Goal: Task Accomplishment & Management: Manage account settings

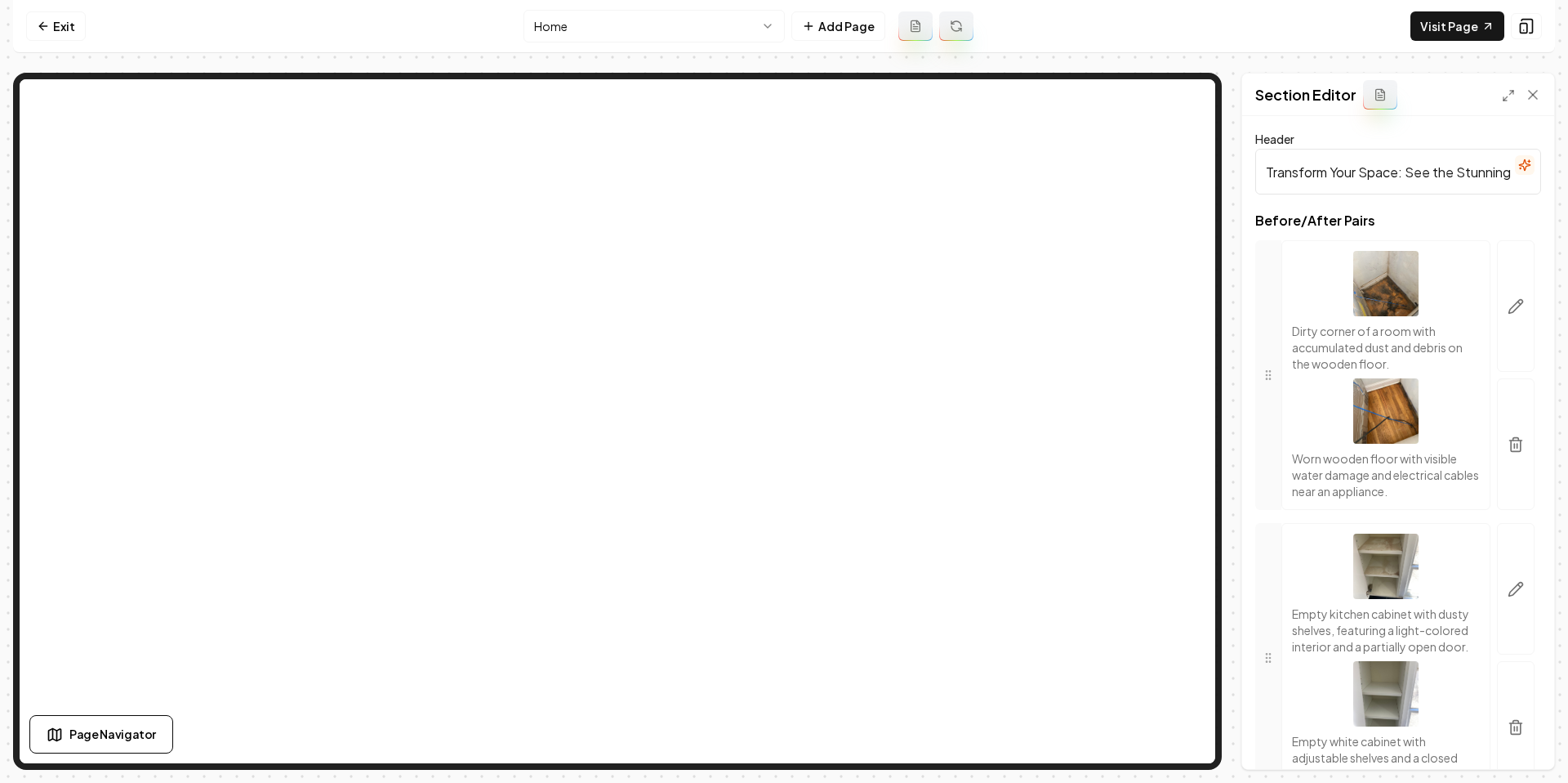
scroll to position [651, 0]
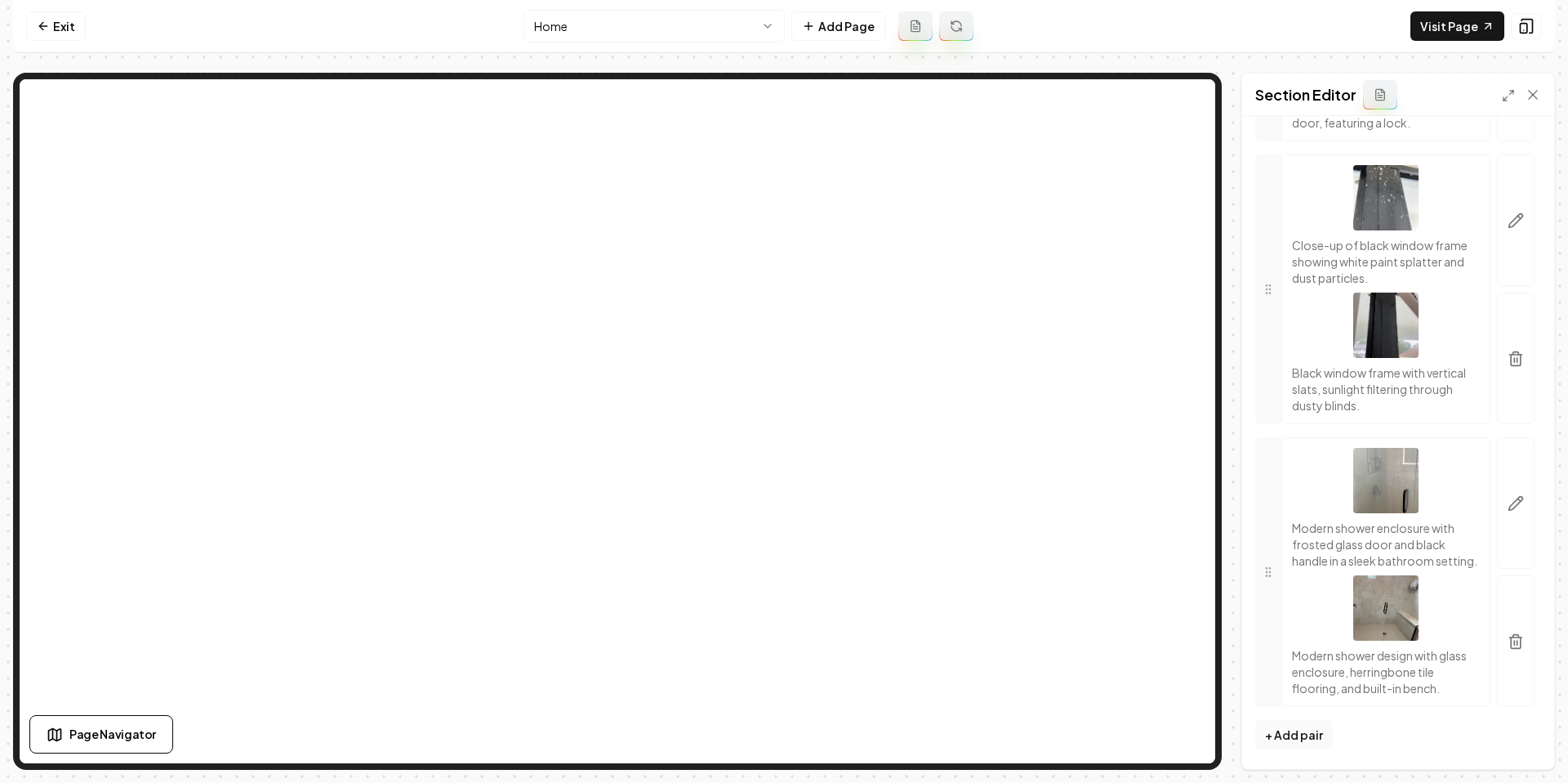
click at [157, 29] on nav "Exit Home Add Page Visit Page" at bounding box center [784, 27] width 1542 height 54
click at [66, 23] on link "Exit" at bounding box center [55, 26] width 60 height 29
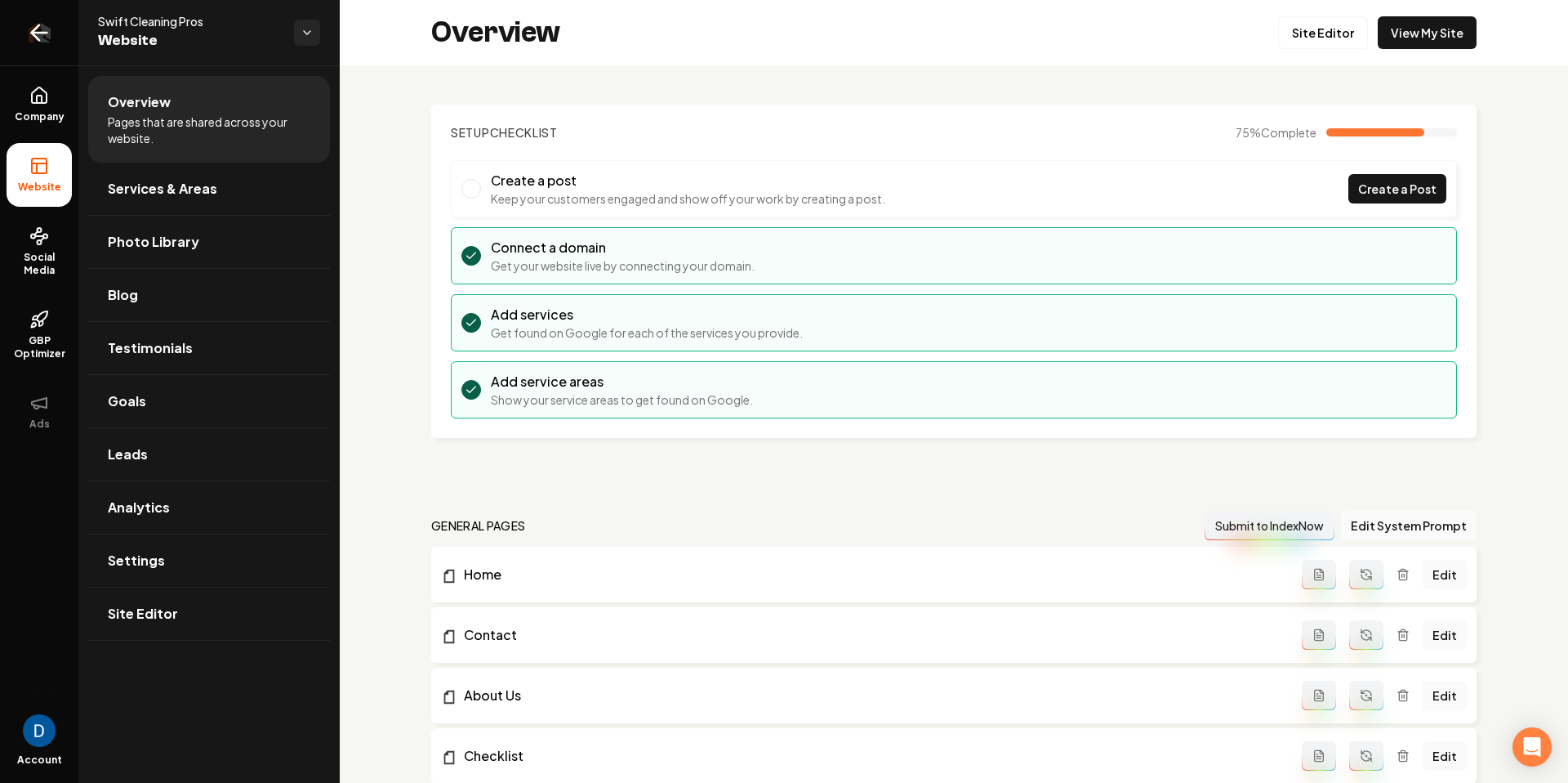
click at [36, 33] on icon "Return to dashboard" at bounding box center [40, 33] width 16 height 0
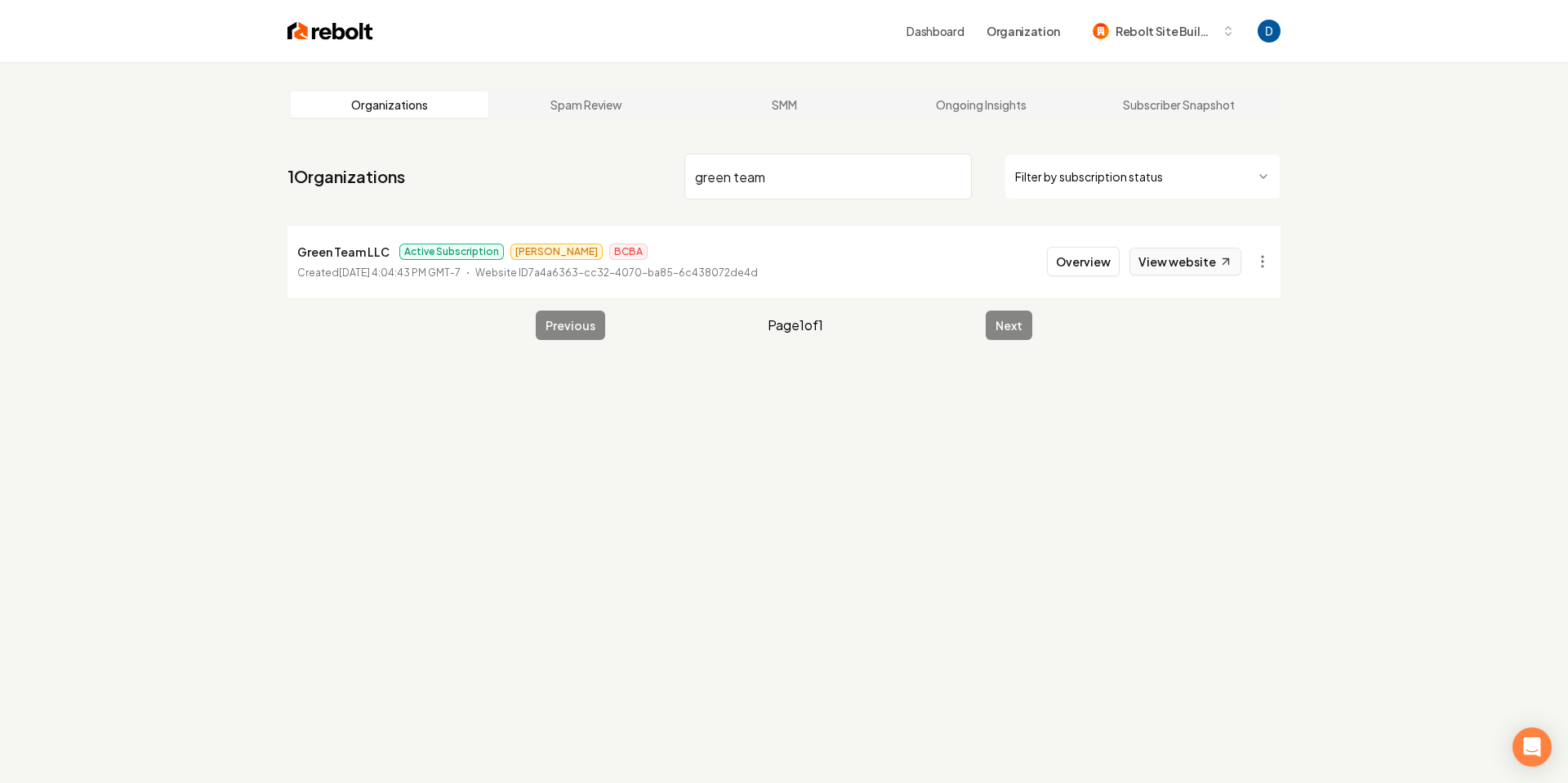
type input "green team"
click at [1212, 258] on link "View website" at bounding box center [1186, 262] width 112 height 28
click at [1100, 259] on button "Overview" at bounding box center [1083, 262] width 72 height 29
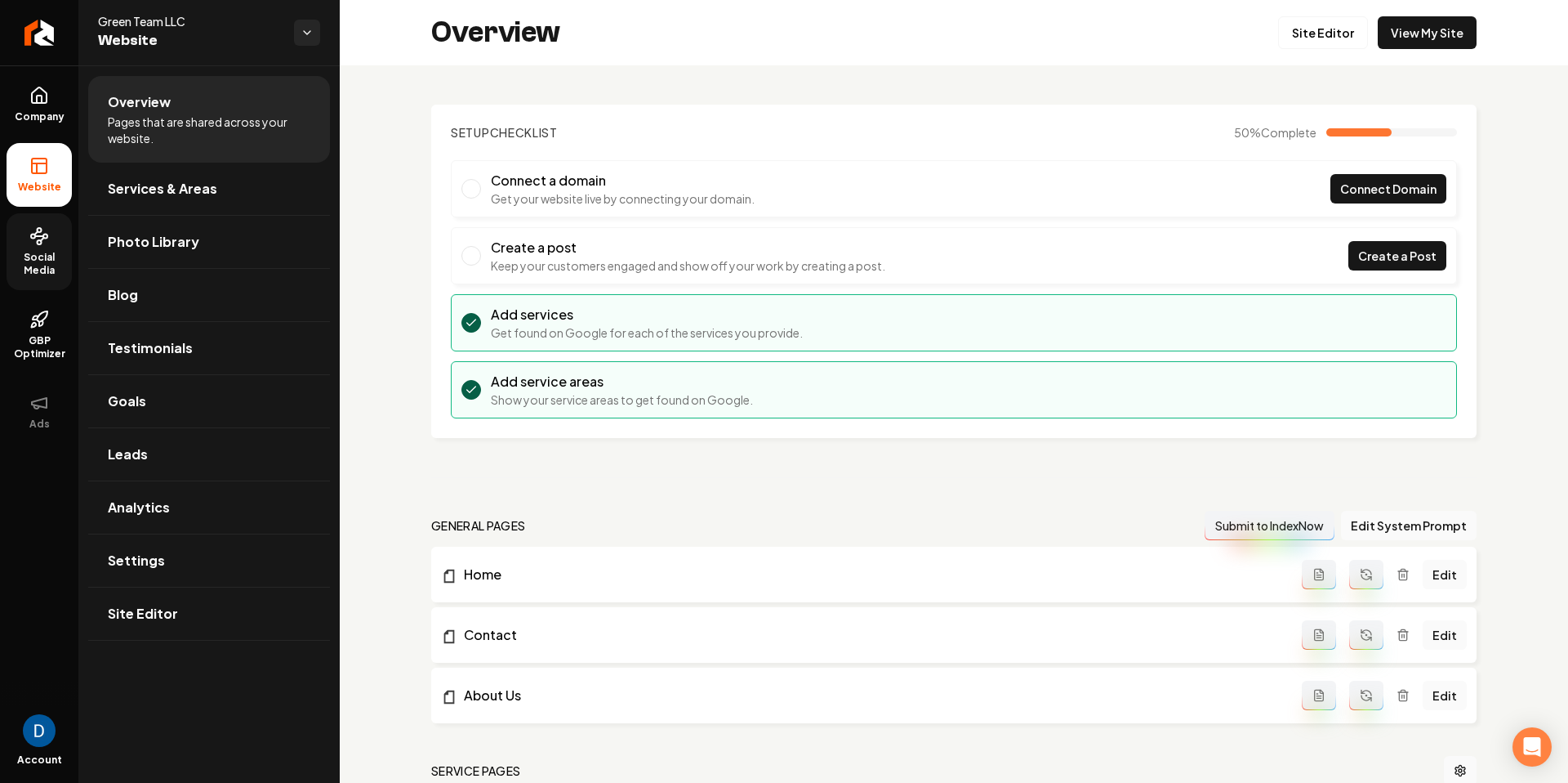
click at [35, 253] on span "Social Media" at bounding box center [40, 264] width 66 height 26
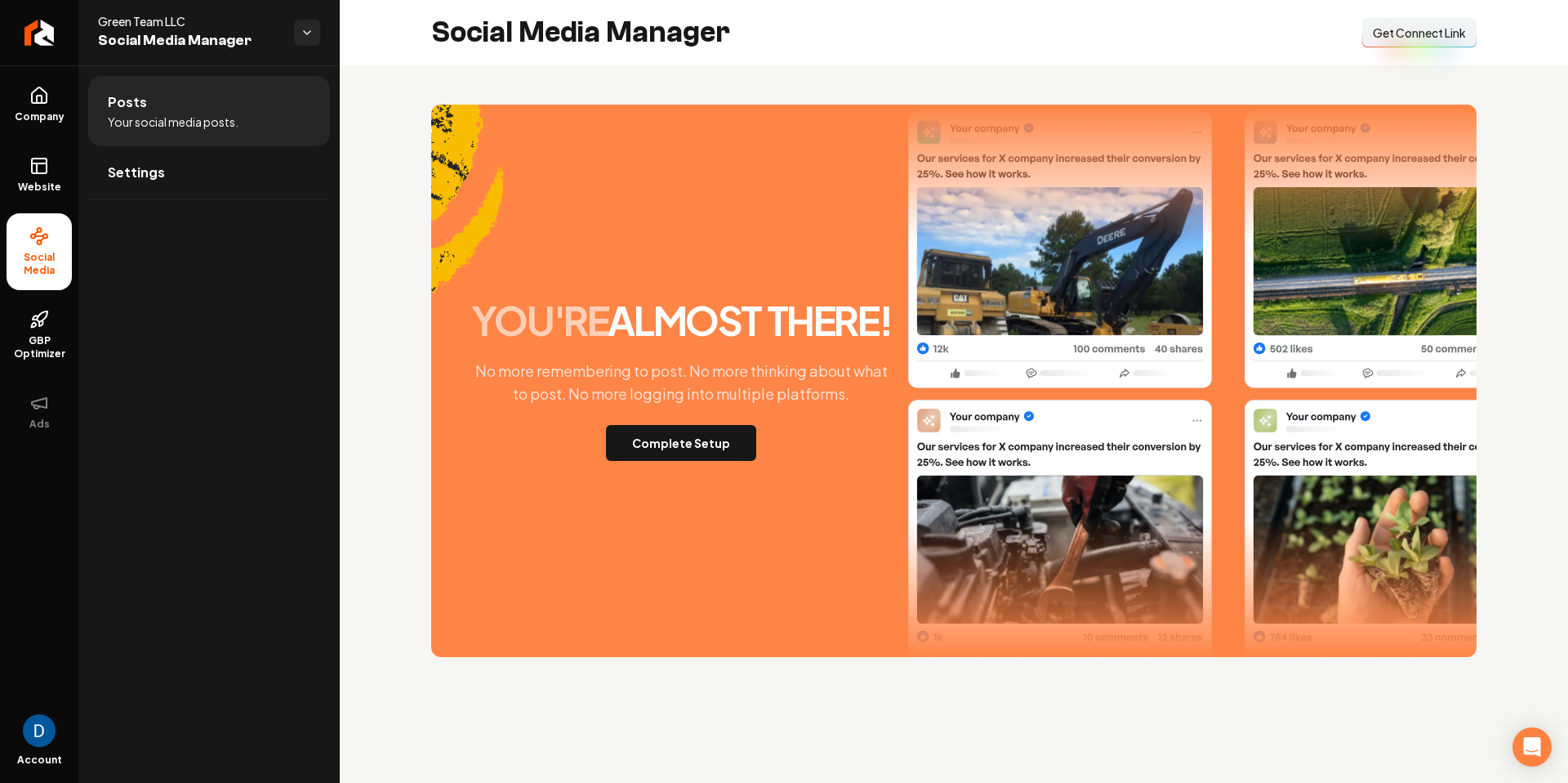
click at [1426, 32] on span "Get Connect Link" at bounding box center [1420, 32] width 93 height 16
click at [732, 452] on button "Complete Setup" at bounding box center [681, 443] width 150 height 36
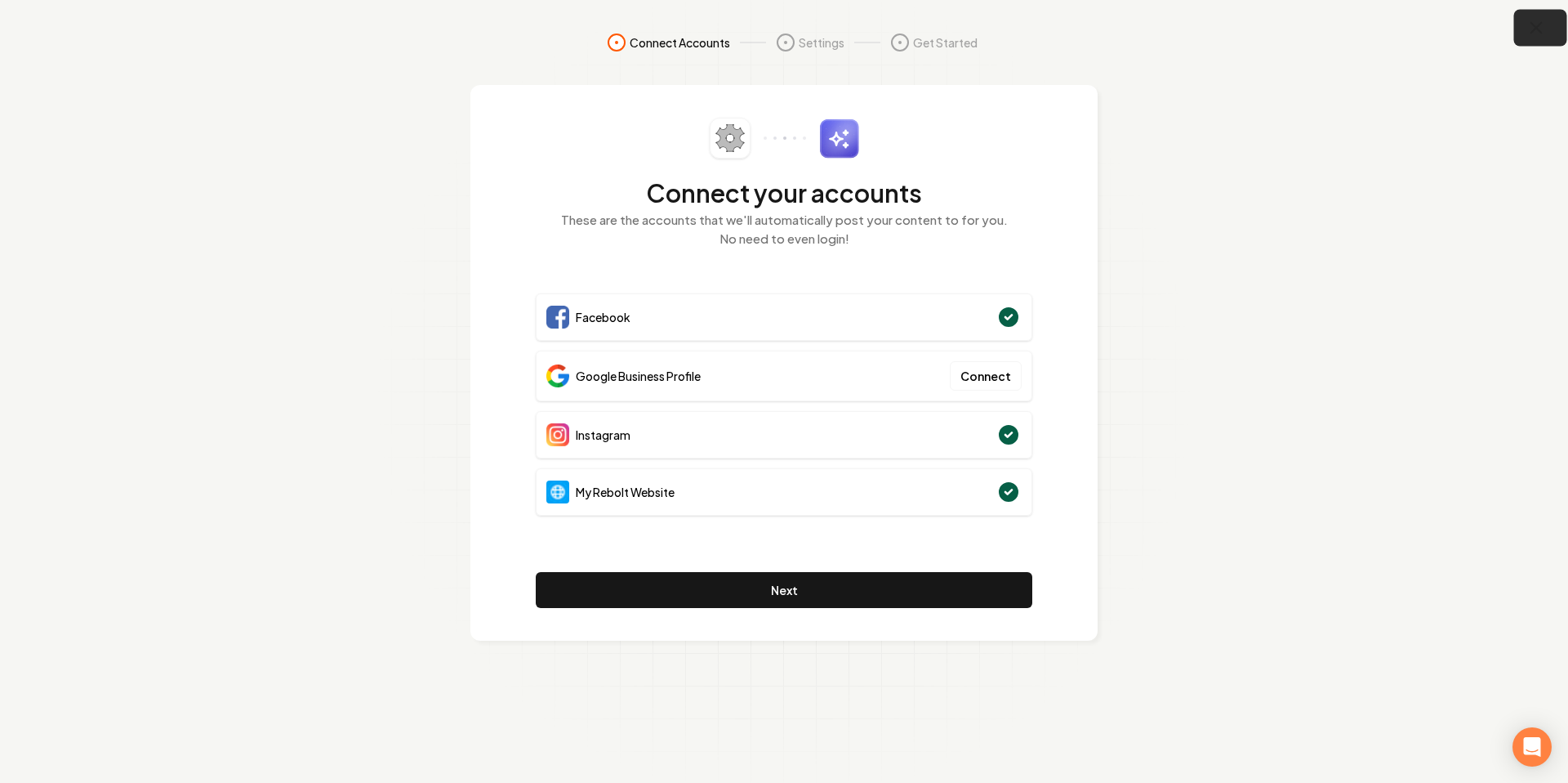
click at [1546, 37] on icon "button" at bounding box center [1537, 28] width 21 height 21
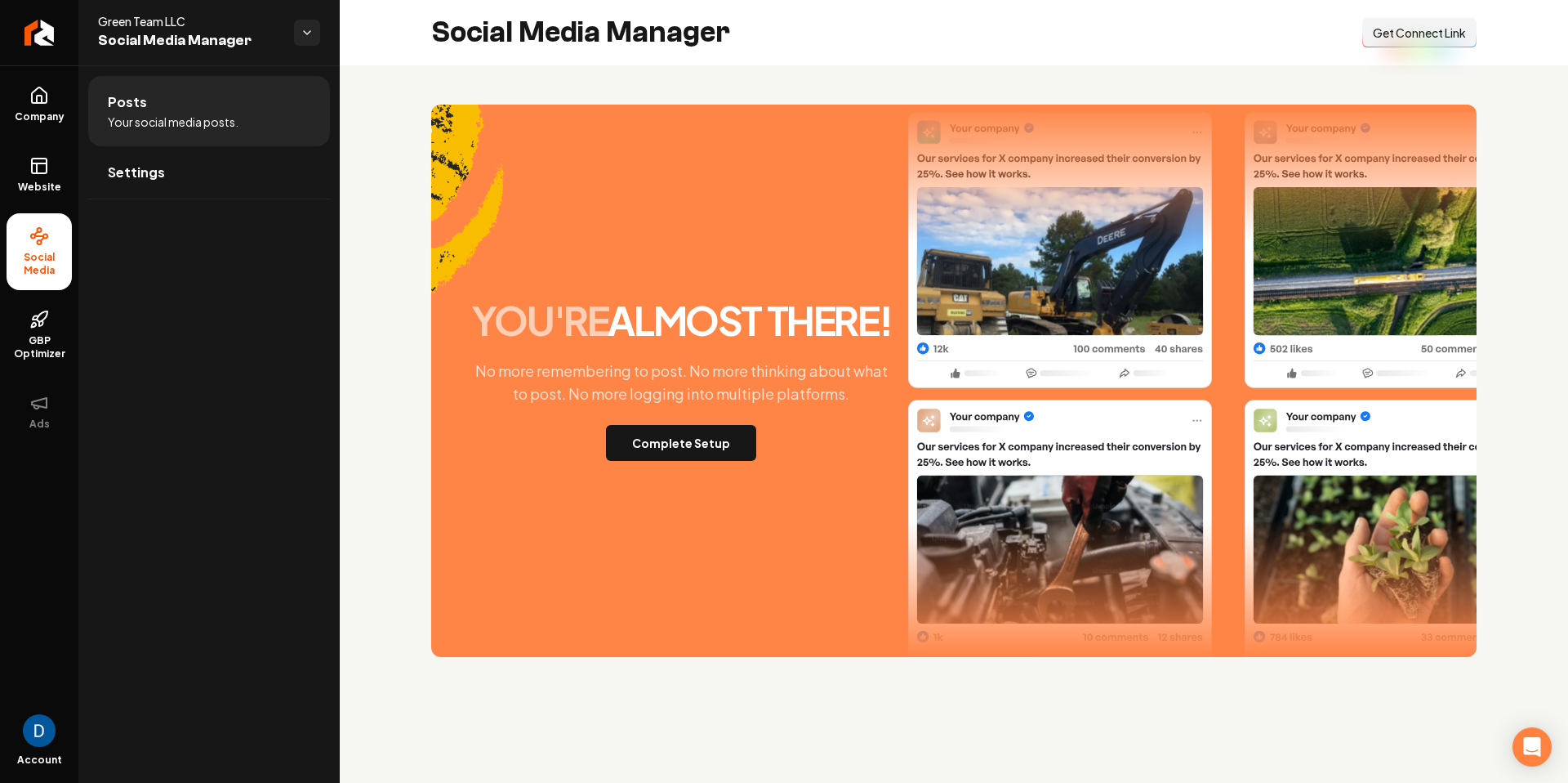
click at [153, 25] on span "Green Team LLC" at bounding box center [190, 21] width 183 height 16
copy span "Green Team LLC"
click at [38, 104] on icon at bounding box center [39, 95] width 20 height 20
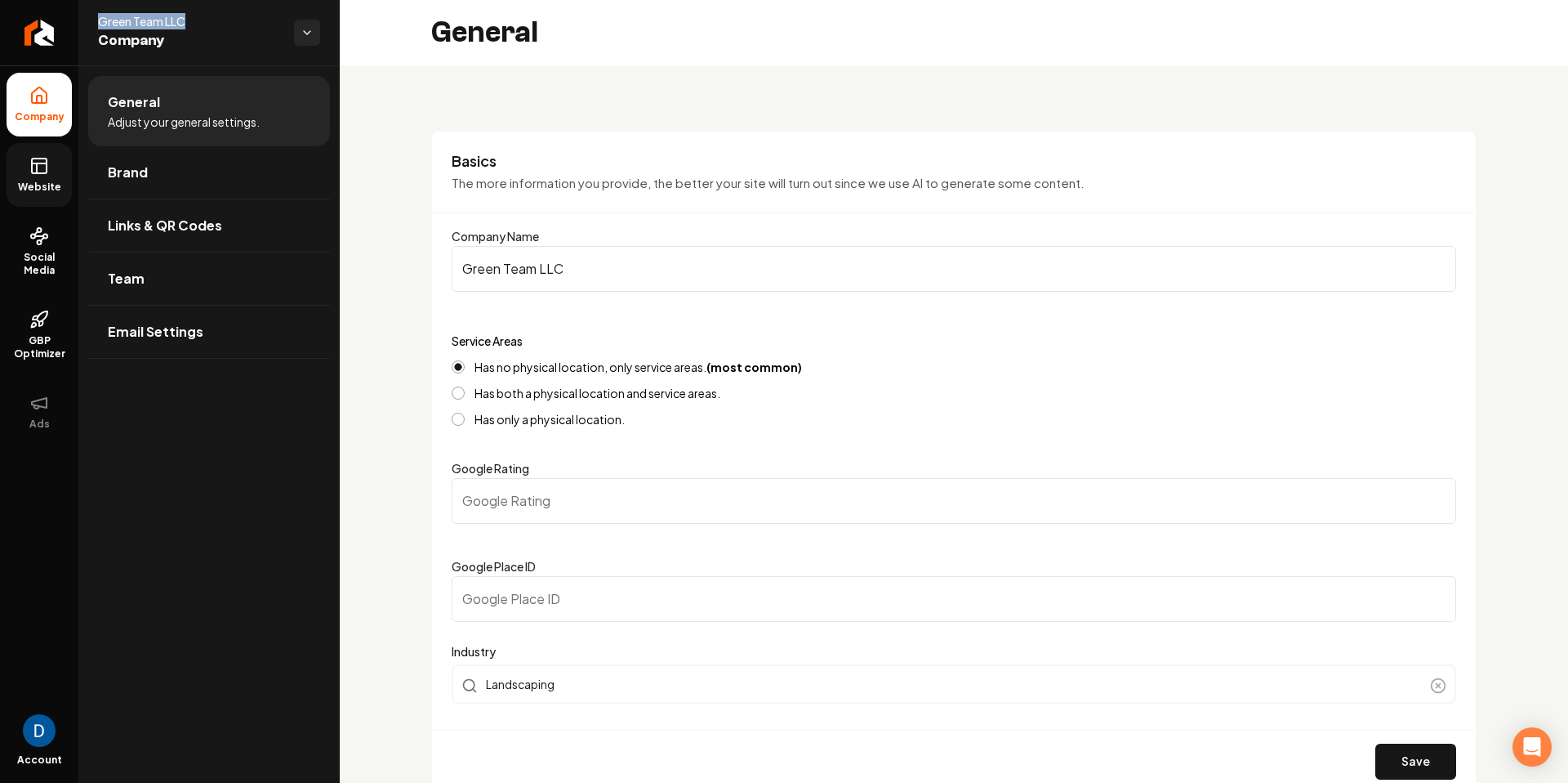
click at [33, 188] on span "Website" at bounding box center [39, 186] width 56 height 13
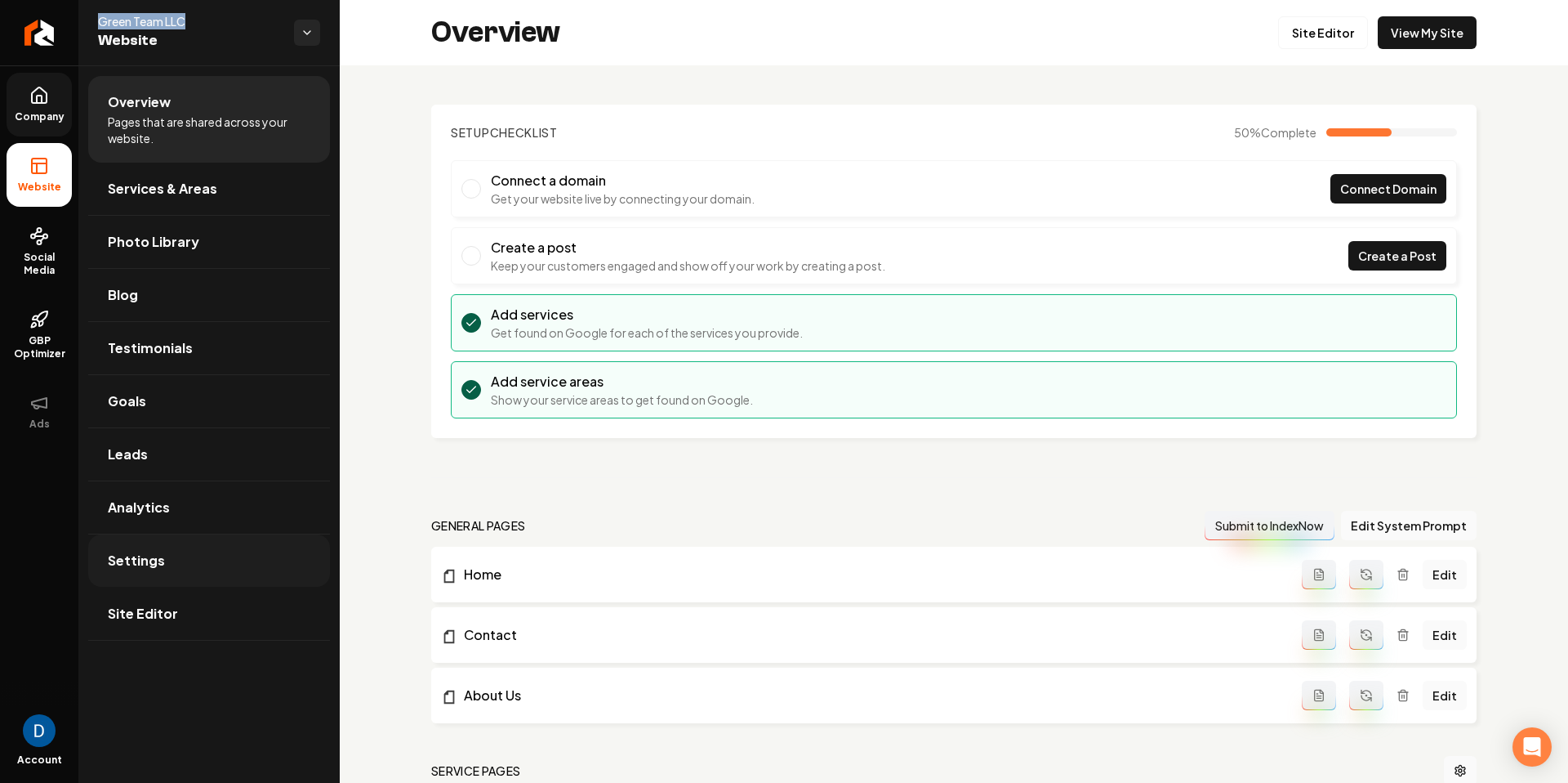
click at [192, 564] on link "Settings" at bounding box center [209, 560] width 242 height 53
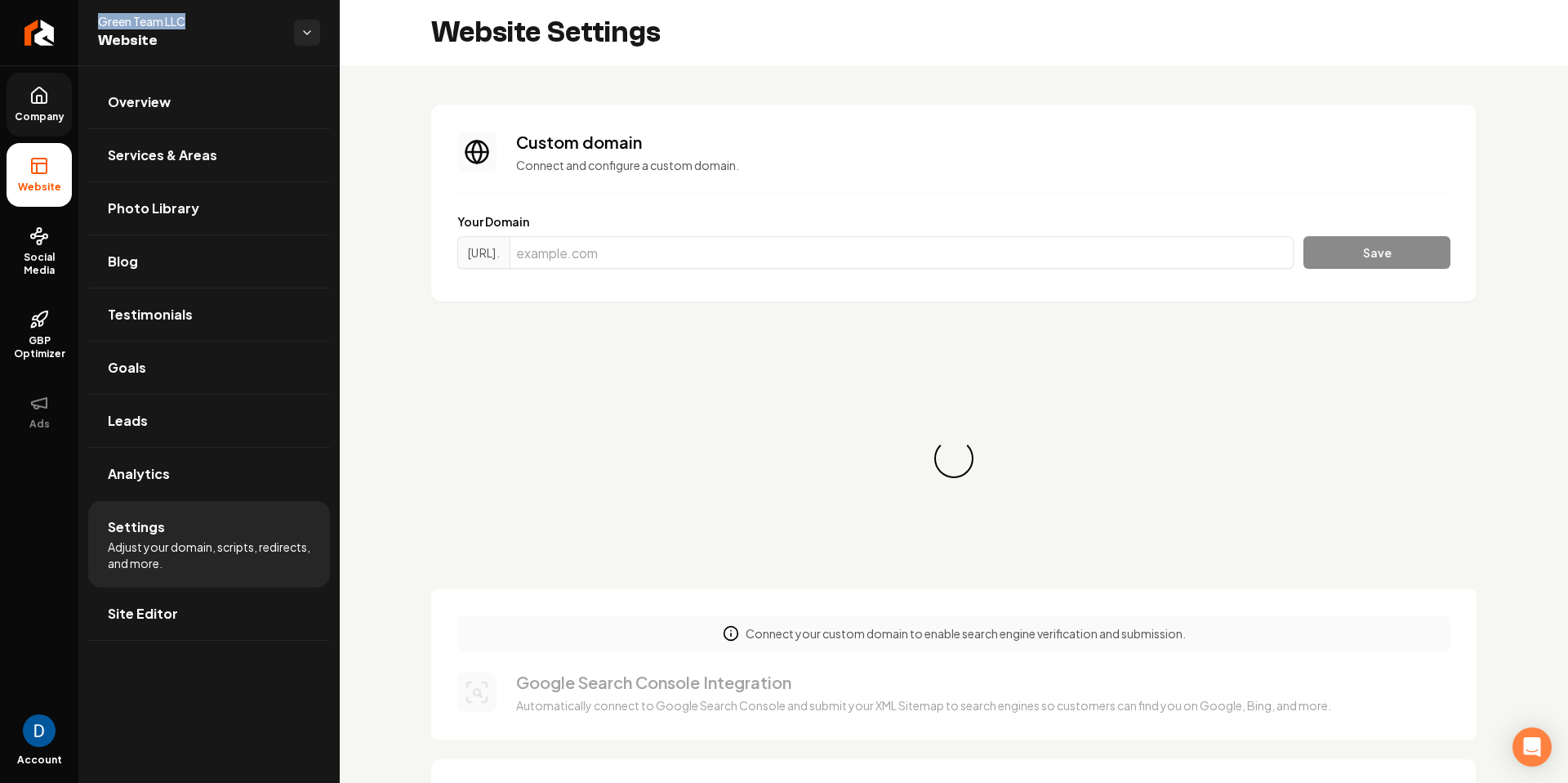
scroll to position [147, 0]
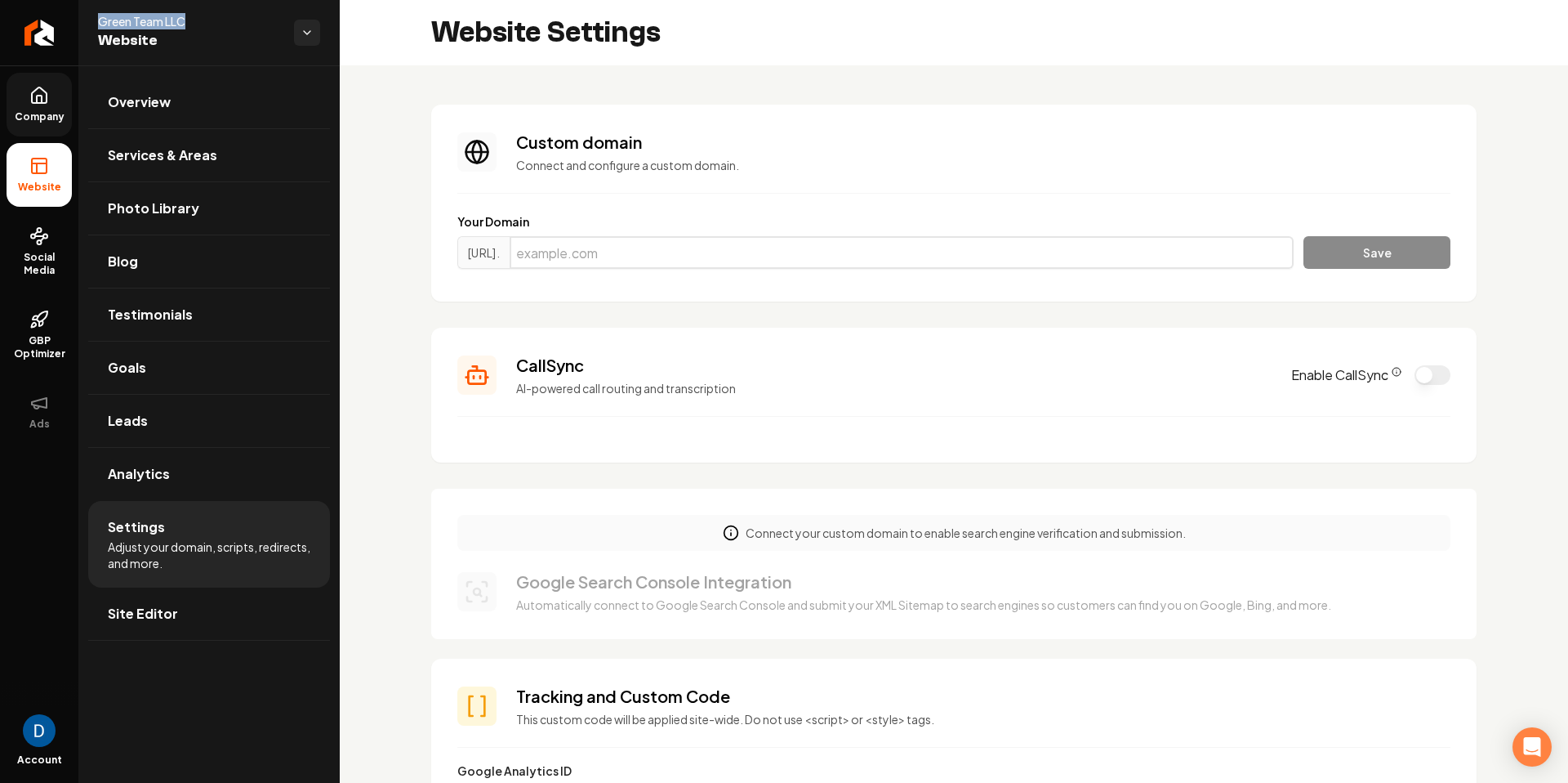
click at [705, 237] on input "Main content area" at bounding box center [902, 253] width 784 height 33
paste input "green-teammn.com"
type input "green-teammn.com"
click at [1384, 246] on button "Save" at bounding box center [1376, 253] width 147 height 33
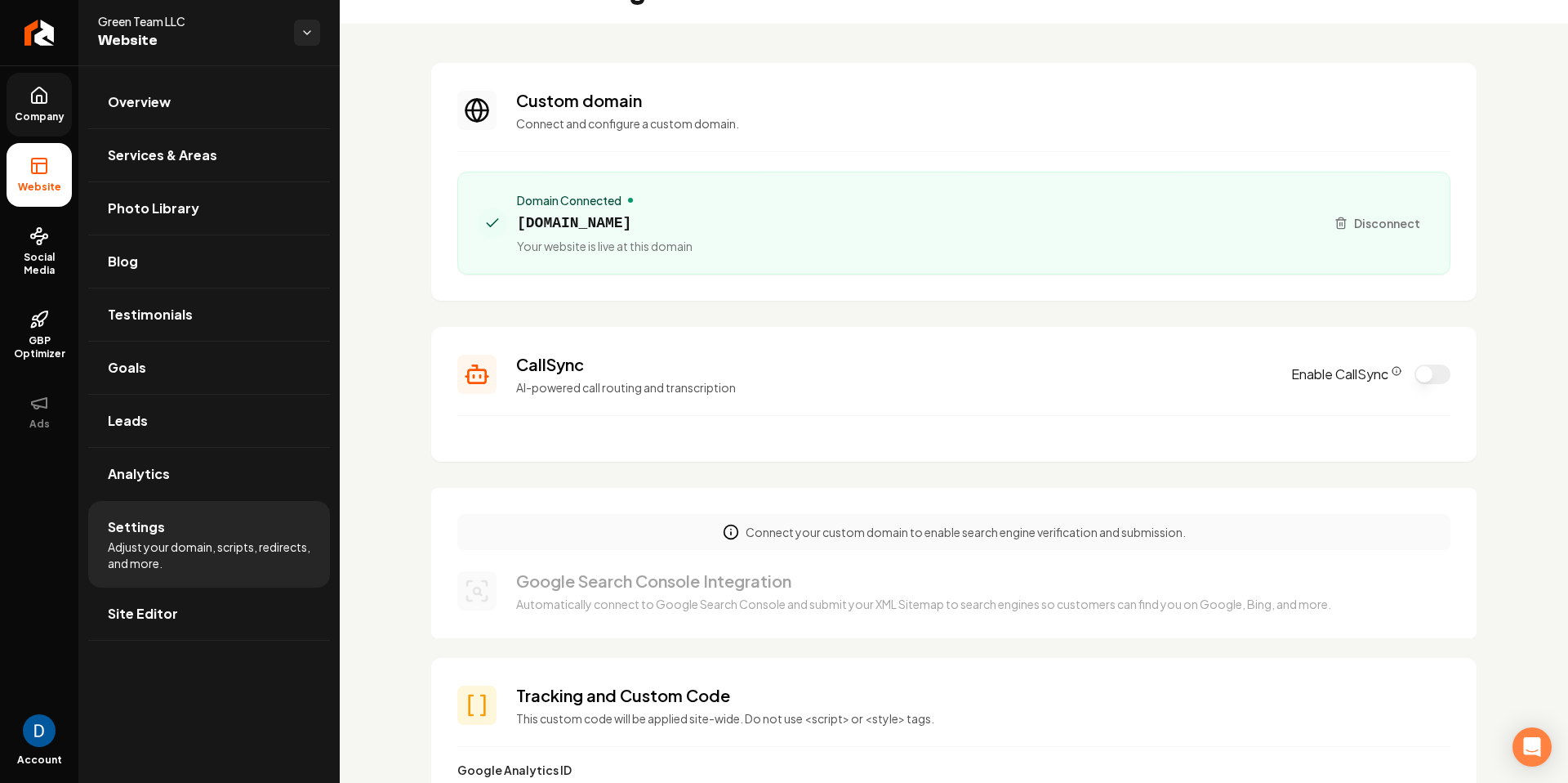
scroll to position [0, 0]
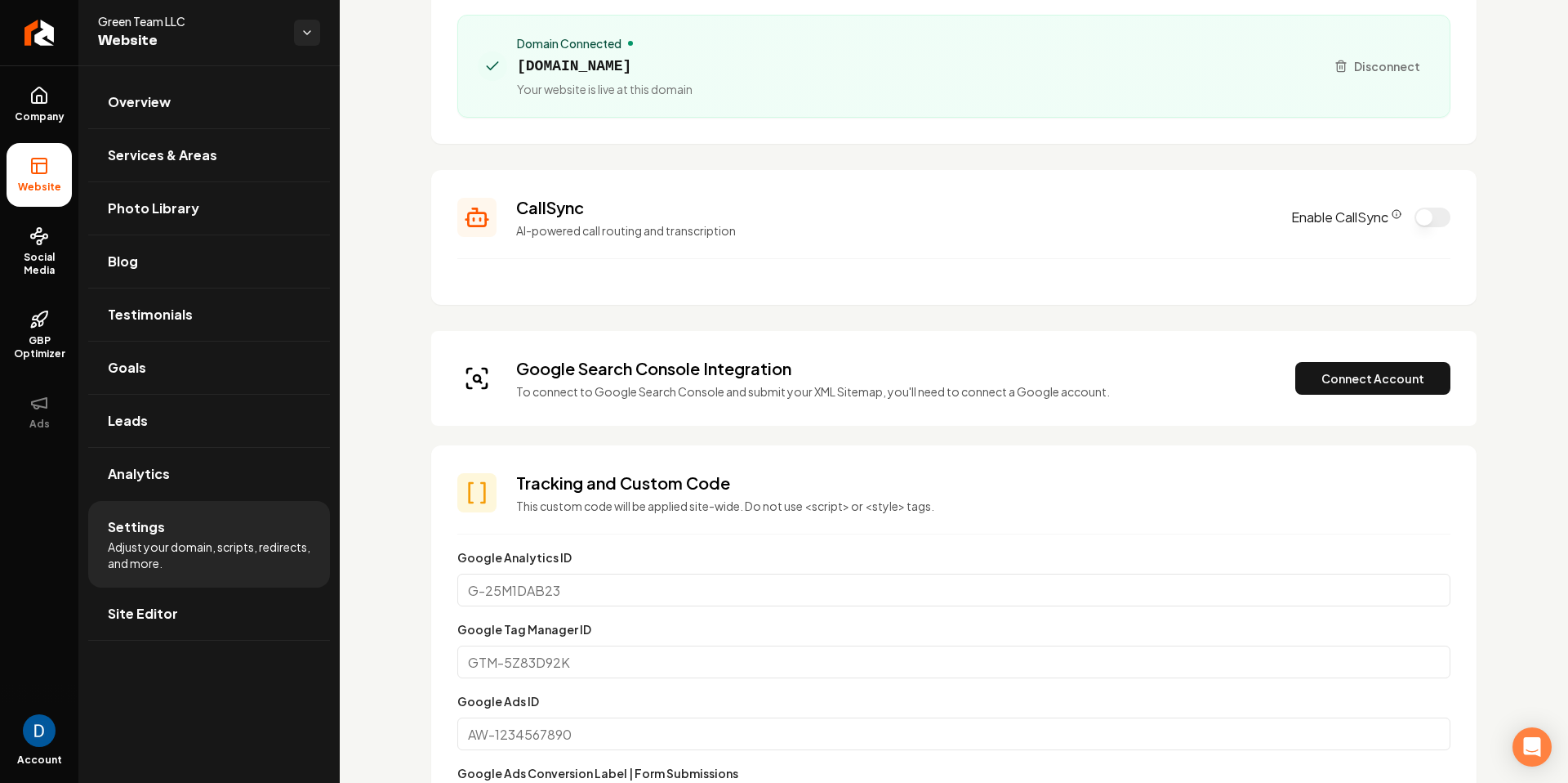
scroll to position [198, 0]
click at [1321, 379] on button "Connect Account" at bounding box center [1373, 379] width 155 height 33
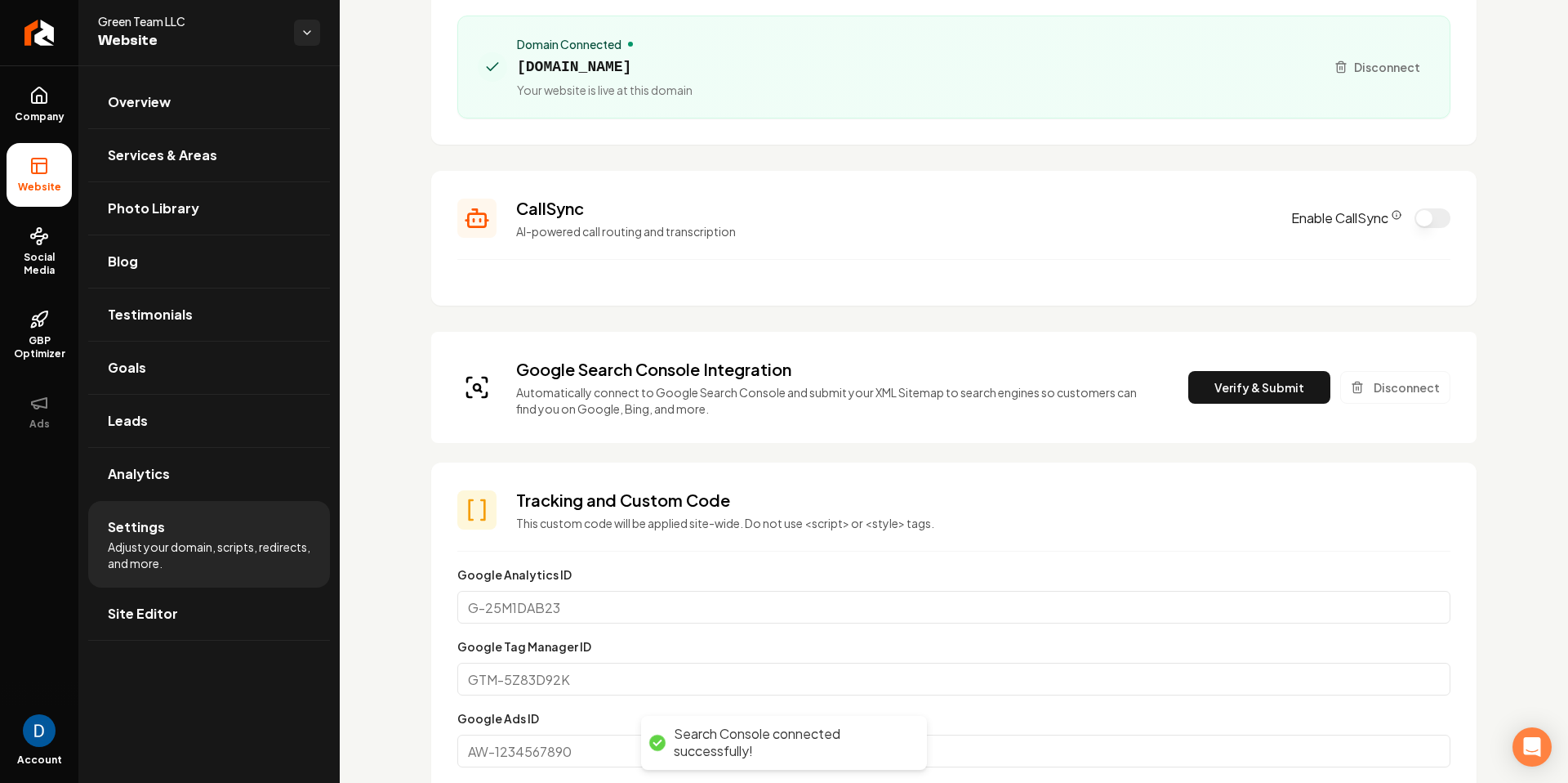
click at [1254, 404] on div "Google Search Console Integration Automatically connect to Google Search Consol…" at bounding box center [954, 388] width 993 height 59
click at [1257, 383] on button "Verify & Submit" at bounding box center [1259, 388] width 142 height 33
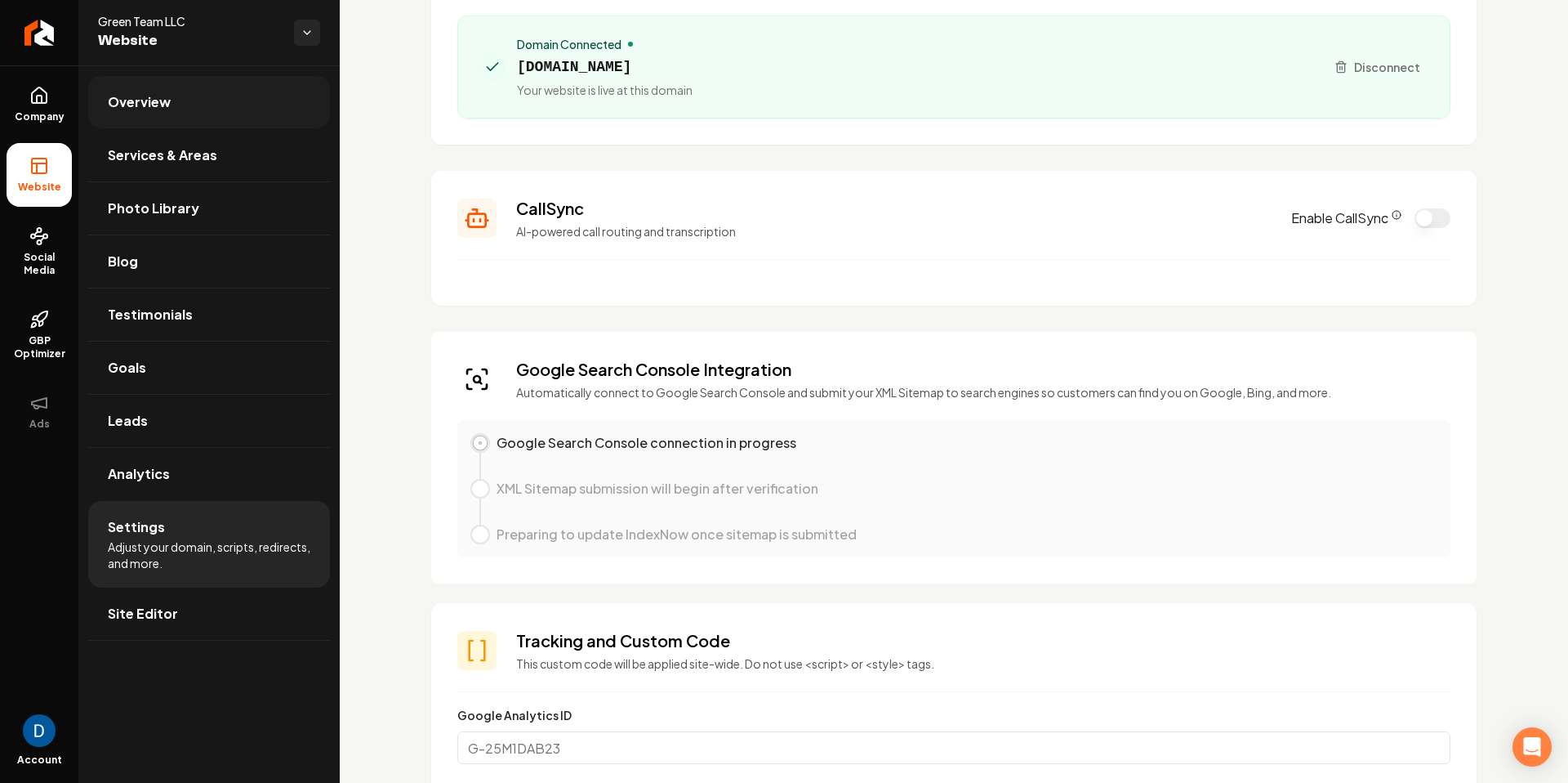
click at [197, 115] on link "Overview" at bounding box center [209, 102] width 242 height 53
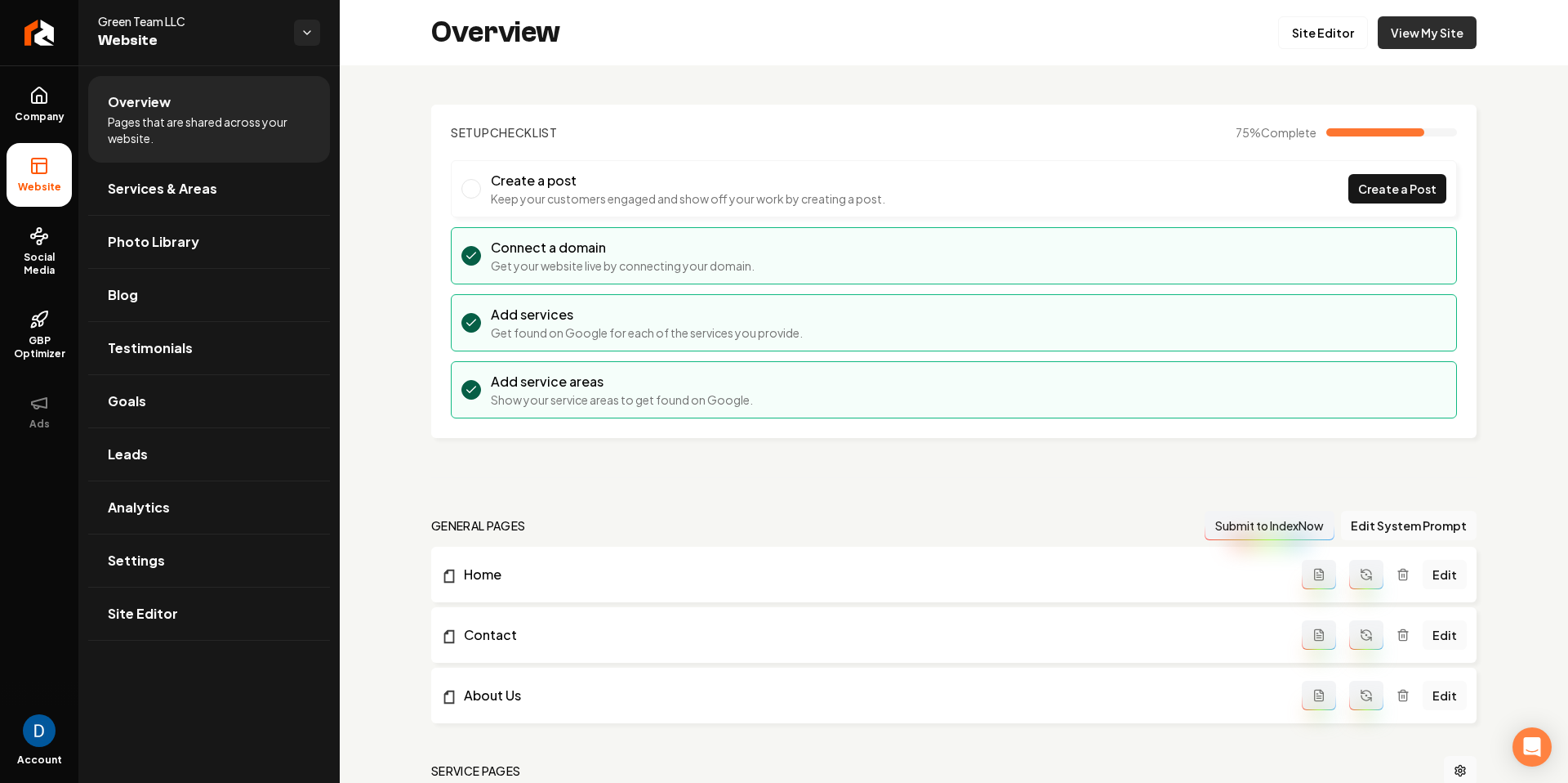
click at [1420, 30] on link "View My Site" at bounding box center [1427, 33] width 99 height 33
click at [1464, 36] on link "View My Site" at bounding box center [1427, 33] width 99 height 33
click at [1329, 22] on link "Site Editor" at bounding box center [1323, 33] width 90 height 33
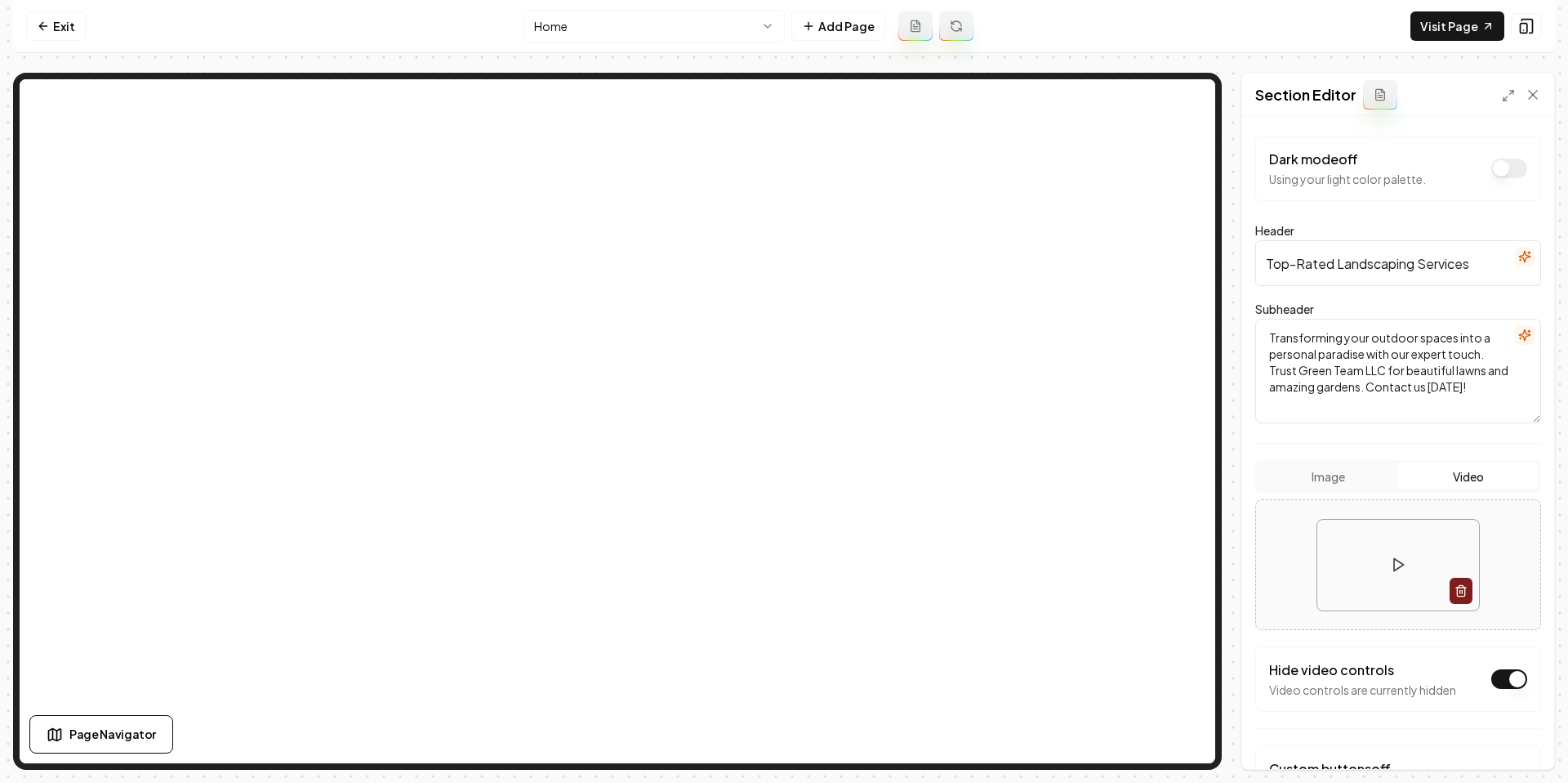
click at [1326, 474] on button "Image" at bounding box center [1328, 477] width 140 height 26
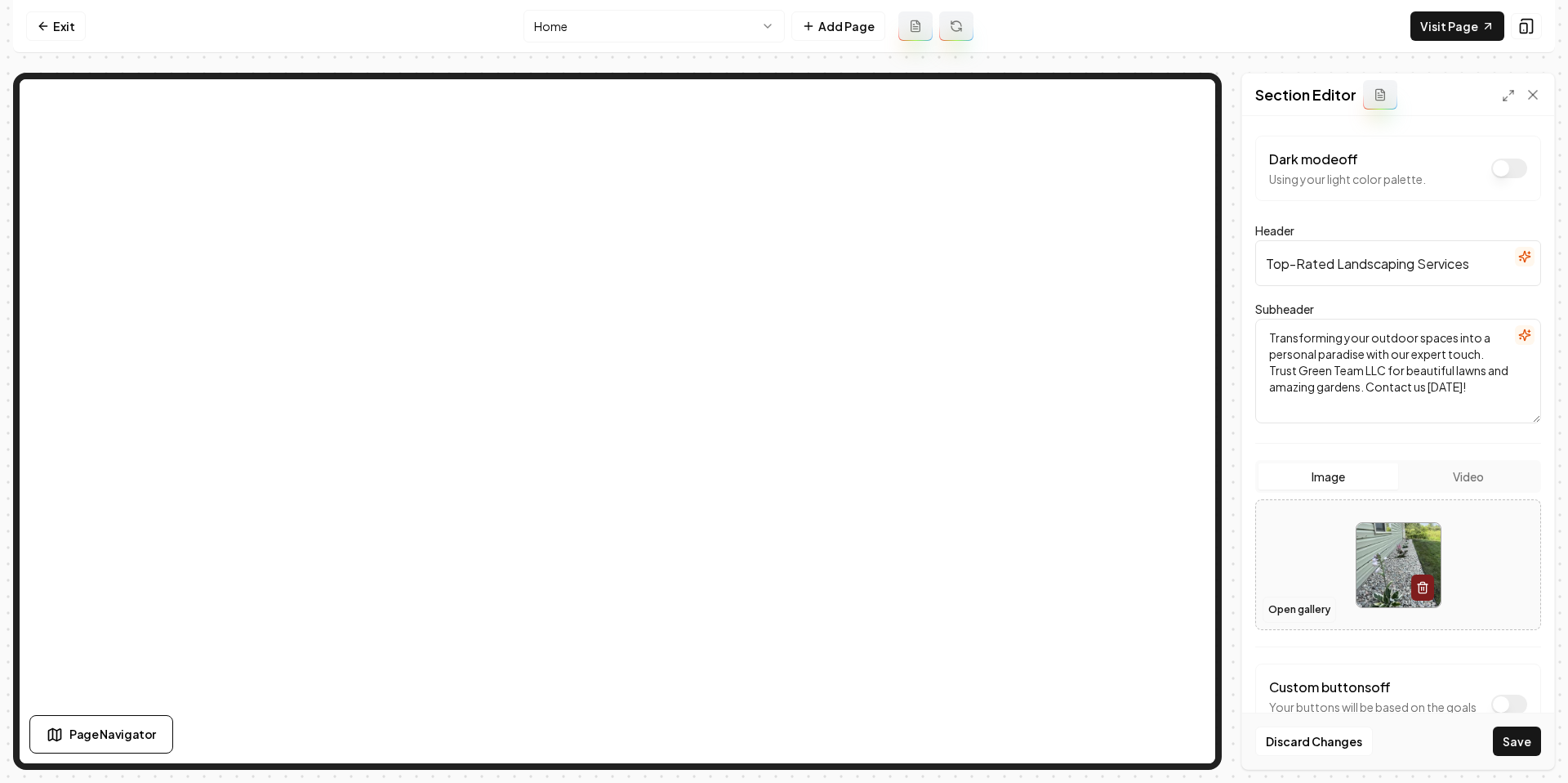
click at [1304, 603] on button "Open gallery" at bounding box center [1299, 609] width 73 height 26
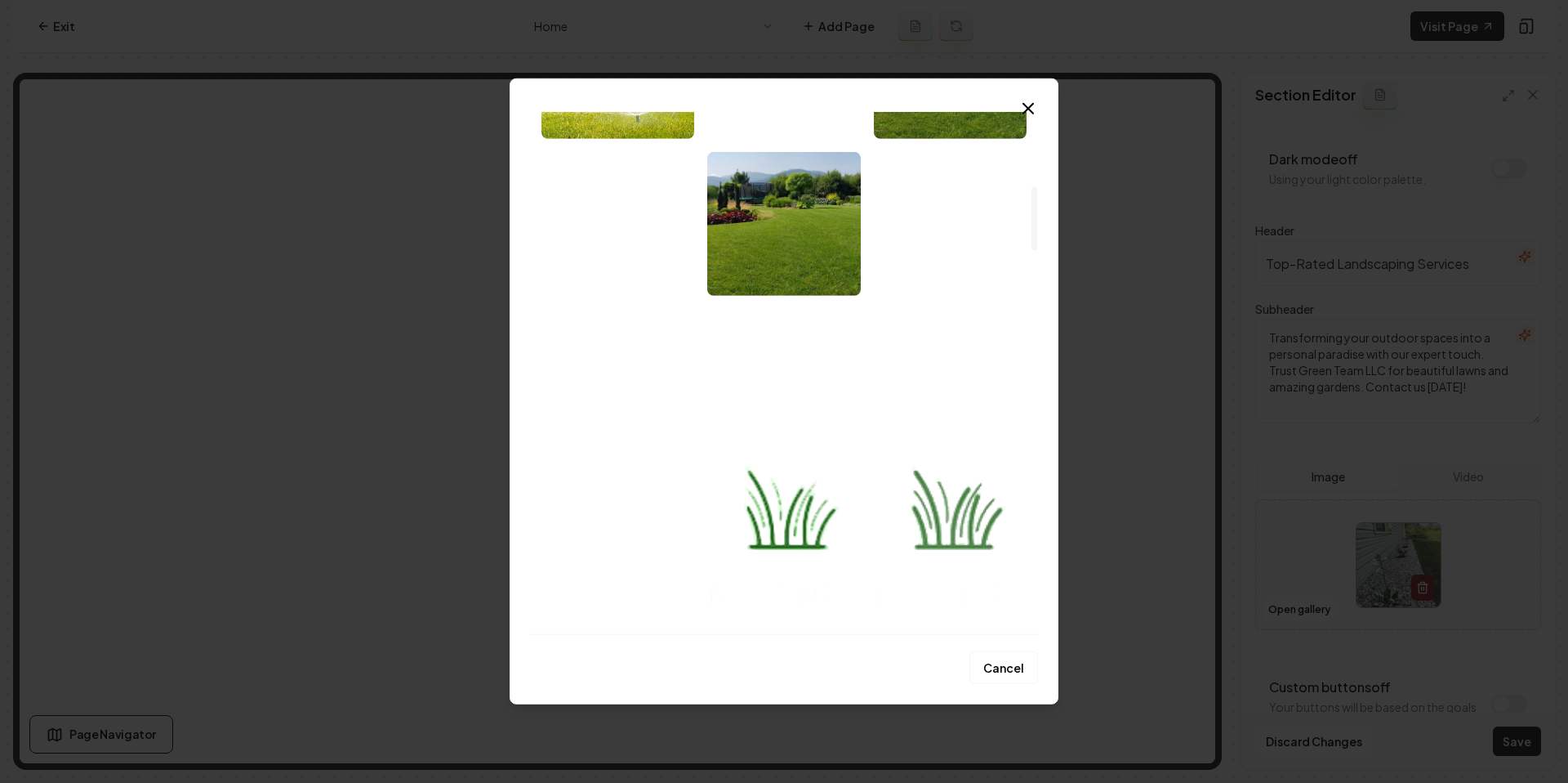
scroll to position [609, 0]
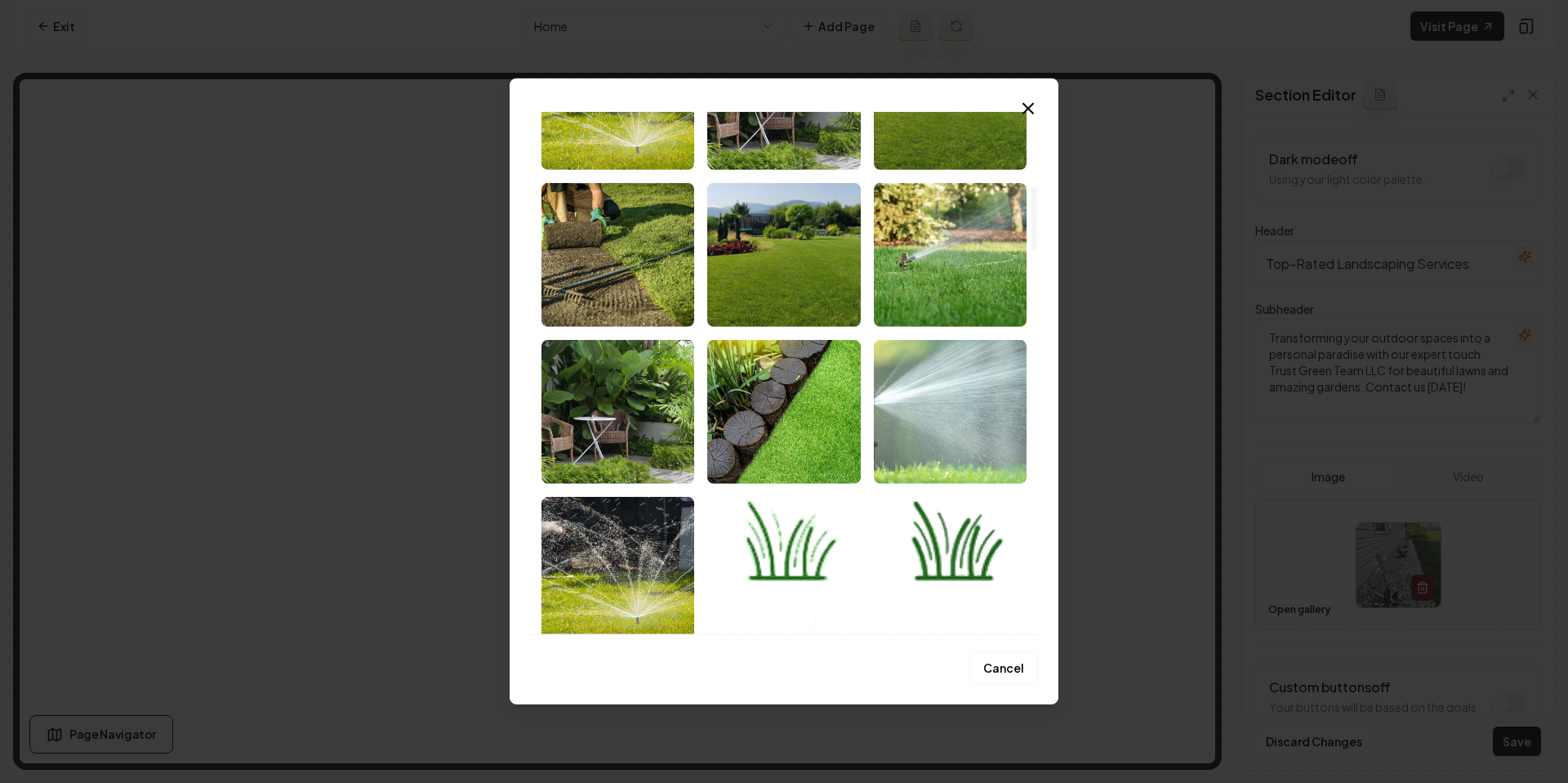
click at [933, 420] on img "Select image image_68bb5dc85c7cd75eb88b9fb0.jpeg" at bounding box center [950, 412] width 153 height 144
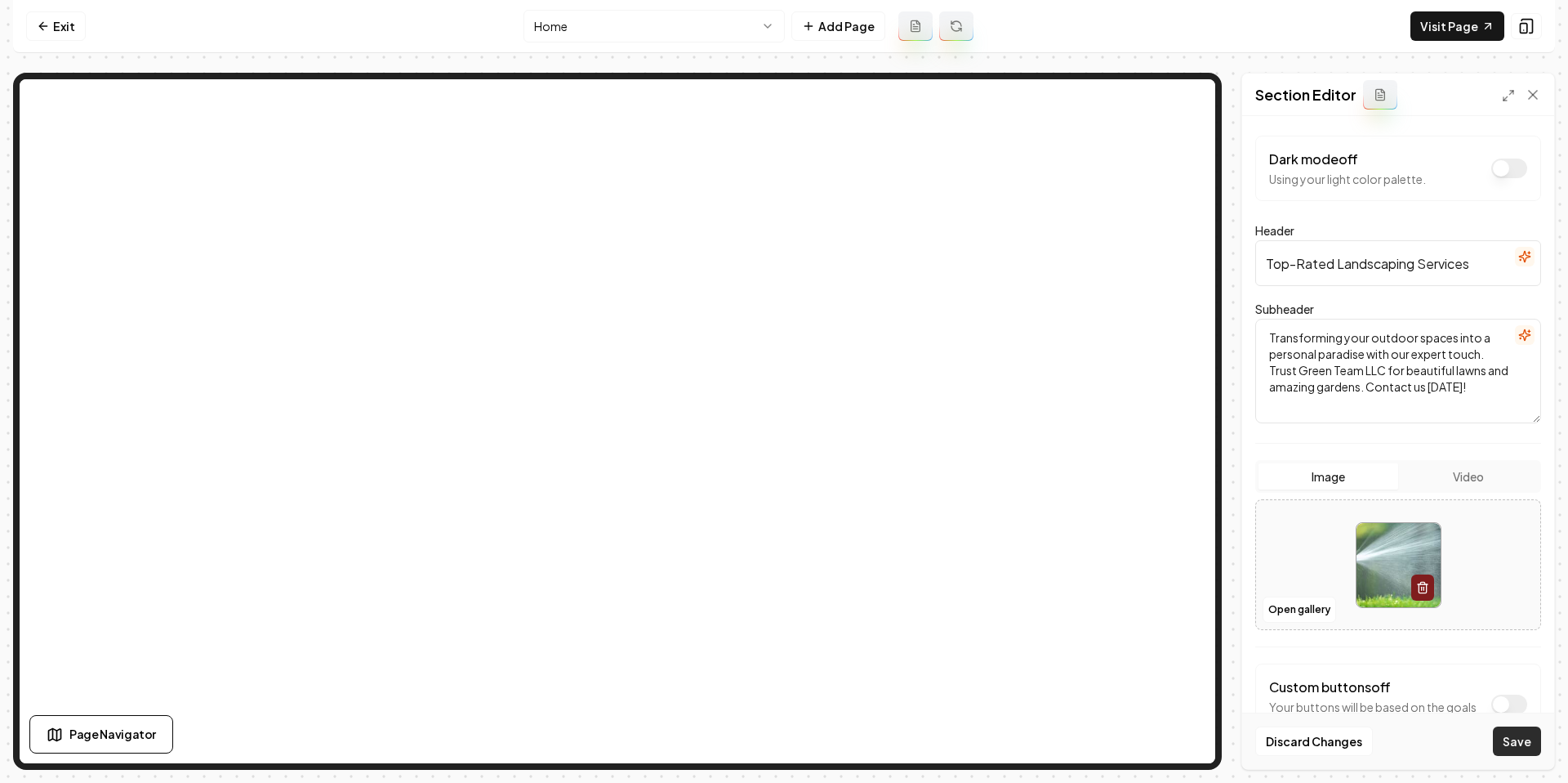
click at [1520, 751] on button "Save" at bounding box center [1517, 741] width 48 height 29
click at [1296, 614] on button "Open gallery" at bounding box center [1299, 609] width 73 height 26
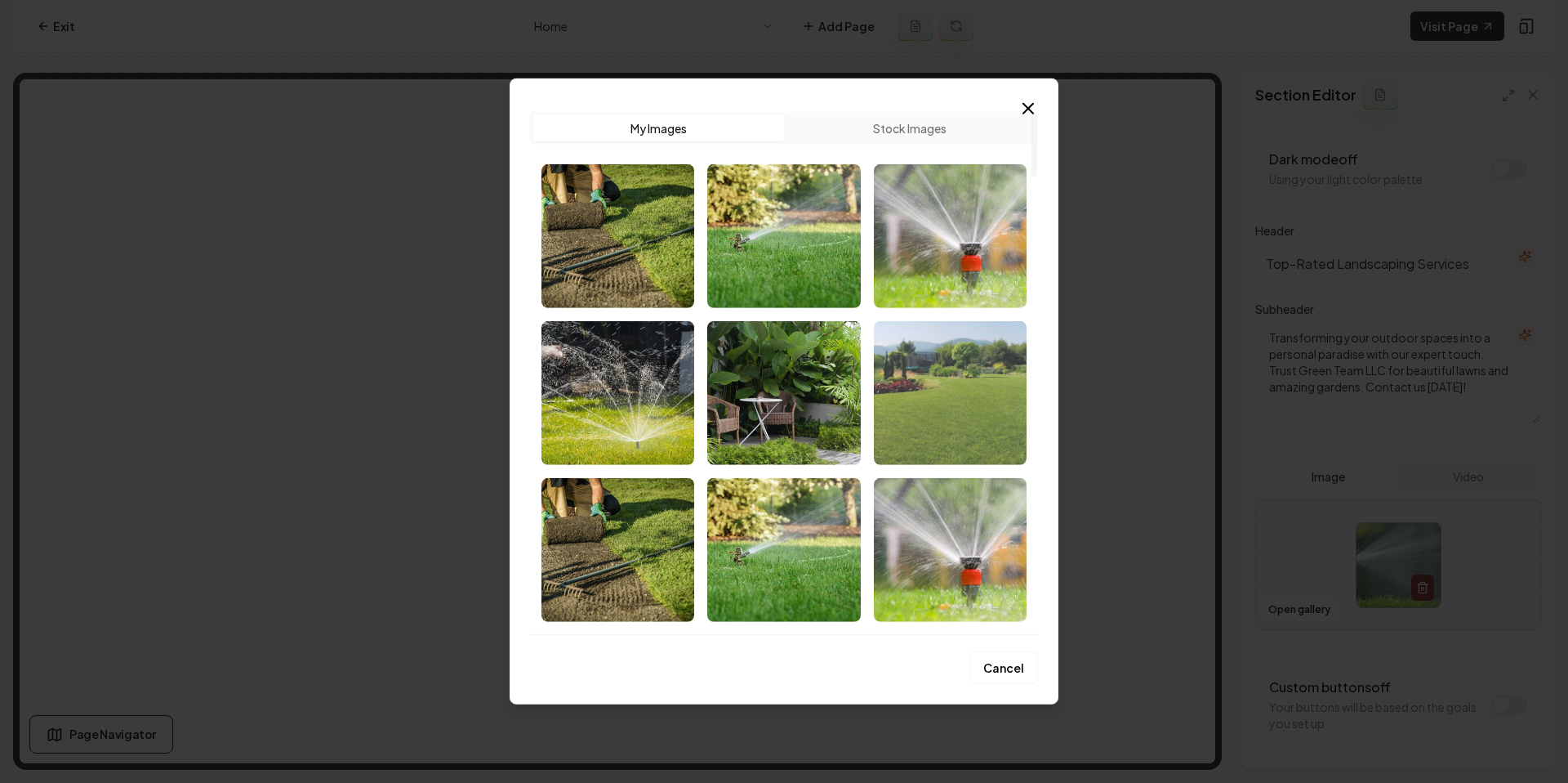
click at [974, 388] on img "Select image image_68bf1f975c7cd75eb80a5b9c.jpeg" at bounding box center [950, 393] width 153 height 144
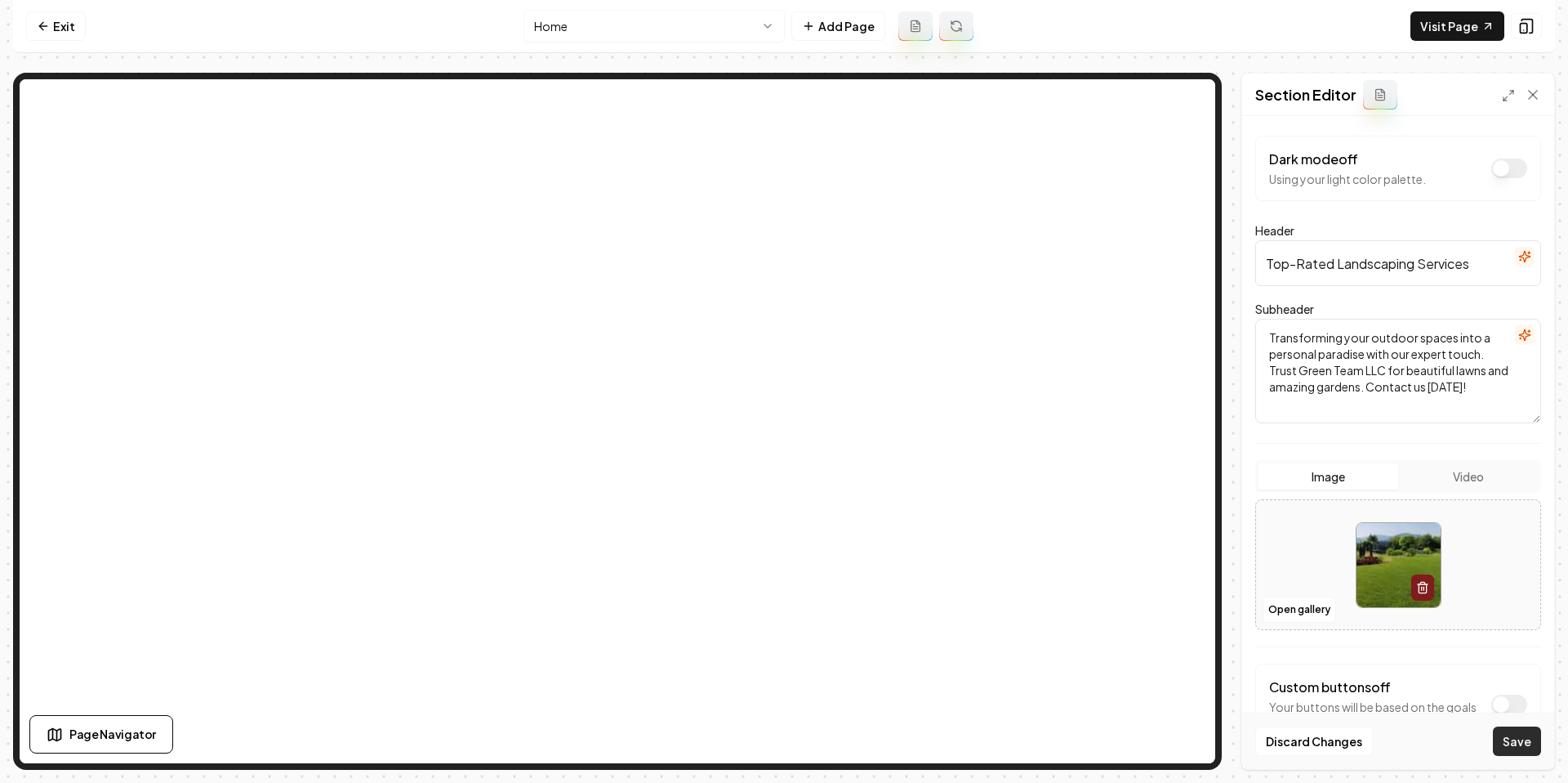
click at [1526, 736] on button "Save" at bounding box center [1517, 741] width 48 height 29
